Goal: Transaction & Acquisition: Obtain resource

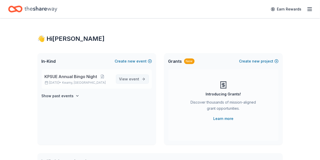
click at [122, 79] on span "View event" at bounding box center [129, 79] width 20 height 6
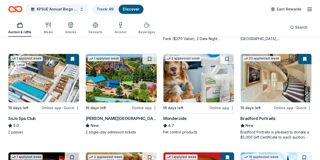
scroll to position [341, 0]
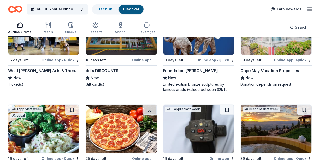
scroll to position [843, 0]
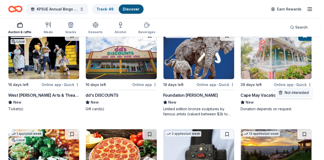
click at [295, 93] on div "Not interested" at bounding box center [294, 92] width 34 height 9
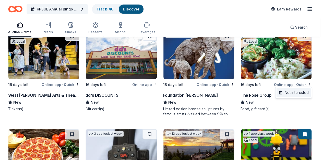
click at [298, 93] on div "Not interested" at bounding box center [294, 92] width 34 height 9
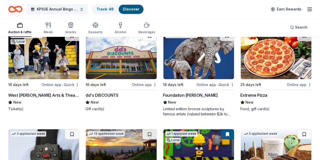
drag, startPoint x: 161, startPoint y: 94, endPoint x: 202, endPoint y: 89, distance: 41.1
click at [193, 55] on img at bounding box center [199, 55] width 71 height 49
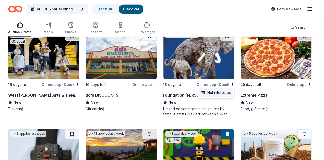
click at [229, 93] on div "Not interested" at bounding box center [216, 92] width 34 height 9
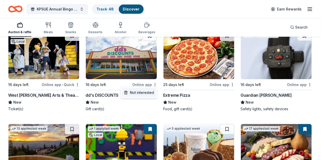
click at [148, 90] on div "Not interested" at bounding box center [139, 92] width 34 height 9
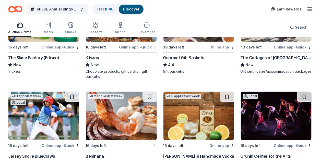
scroll to position [1013, 0]
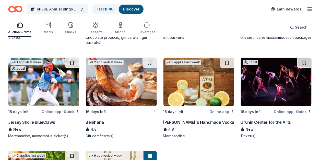
click at [97, 87] on img at bounding box center [121, 82] width 71 height 49
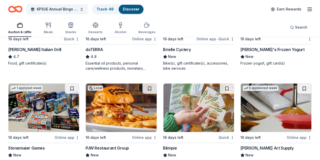
scroll to position [1396, 0]
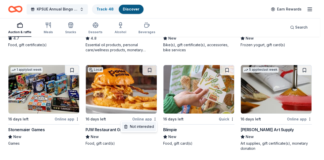
click at [141, 126] on div "Not interested" at bounding box center [139, 126] width 34 height 9
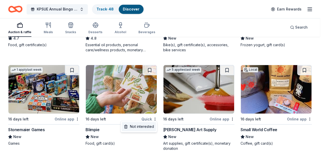
click at [147, 126] on div "Not interested" at bounding box center [139, 126] width 34 height 9
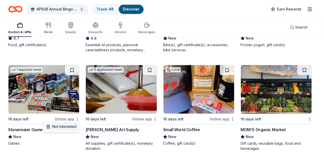
click at [67, 126] on div "Not interested" at bounding box center [61, 126] width 34 height 9
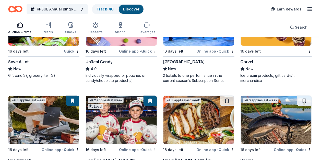
scroll to position [1690, 0]
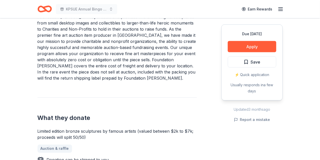
scroll to position [136, 0]
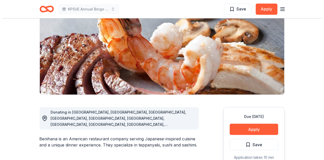
scroll to position [102, 0]
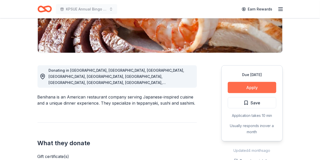
click at [248, 88] on button "Apply" at bounding box center [252, 87] width 49 height 11
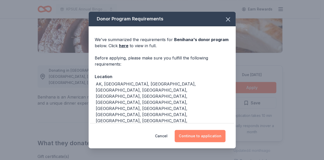
click at [187, 138] on button "Continue to application" at bounding box center [200, 136] width 51 height 12
